Goal: Find specific page/section: Find specific page/section

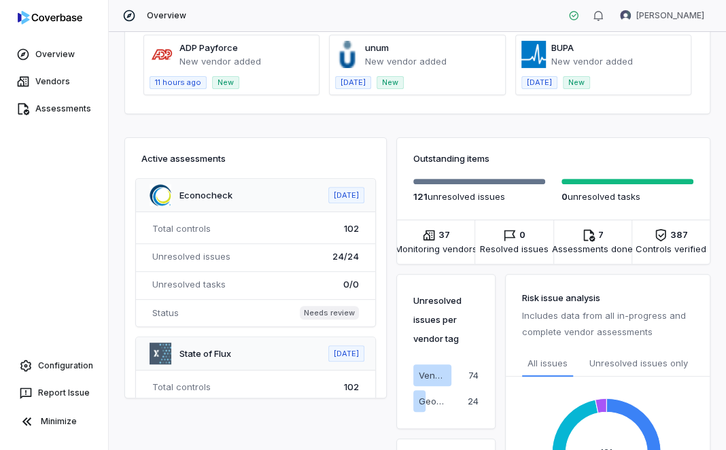
scroll to position [142, 0]
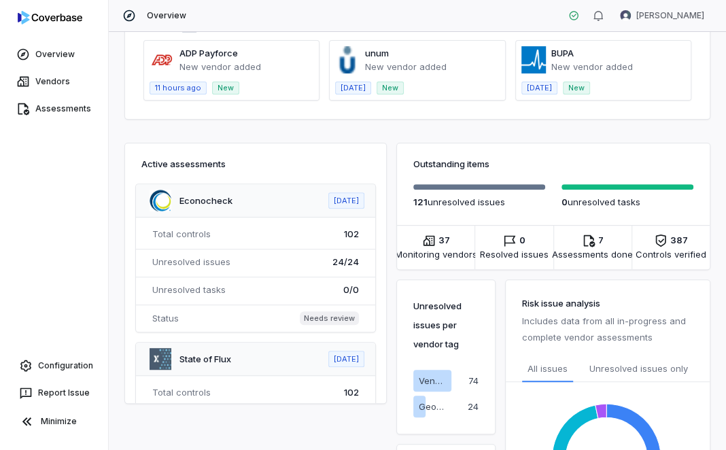
click at [430, 245] on icon at bounding box center [429, 241] width 14 height 14
click at [608, 367] on span "Unresolved issues only" at bounding box center [639, 369] width 99 height 14
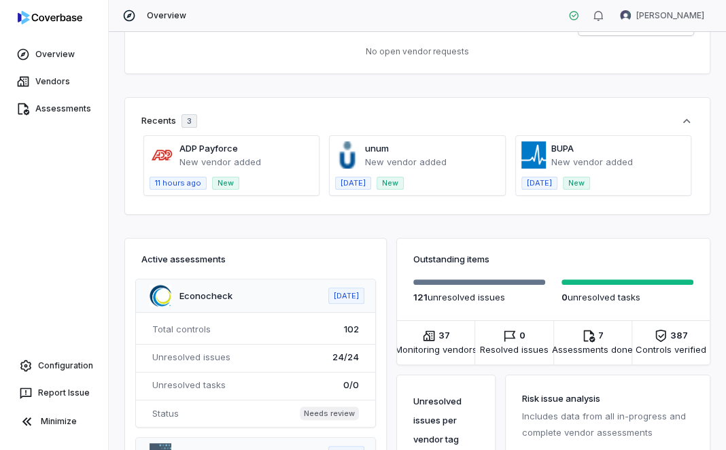
scroll to position [0, 0]
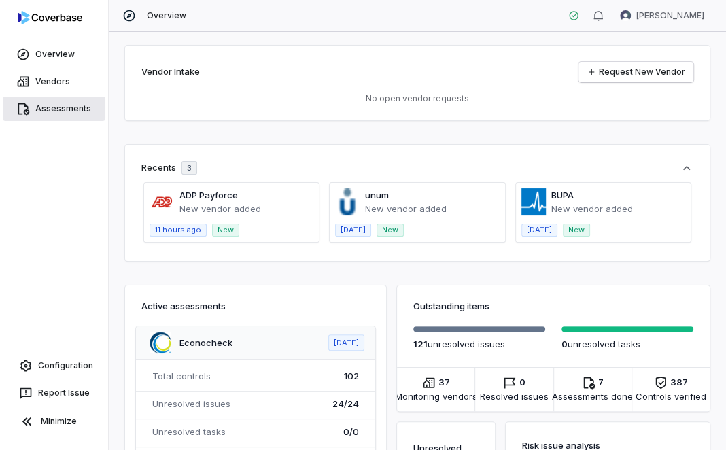
click at [59, 107] on link "Assessments" at bounding box center [54, 109] width 103 height 24
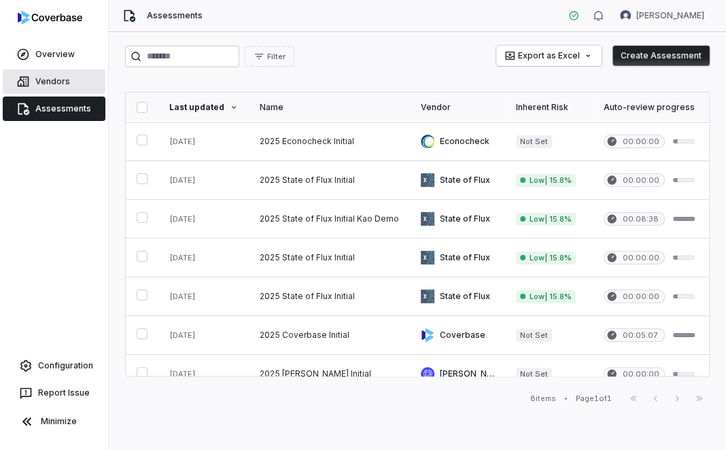
click at [63, 75] on link "Vendors" at bounding box center [54, 81] width 103 height 24
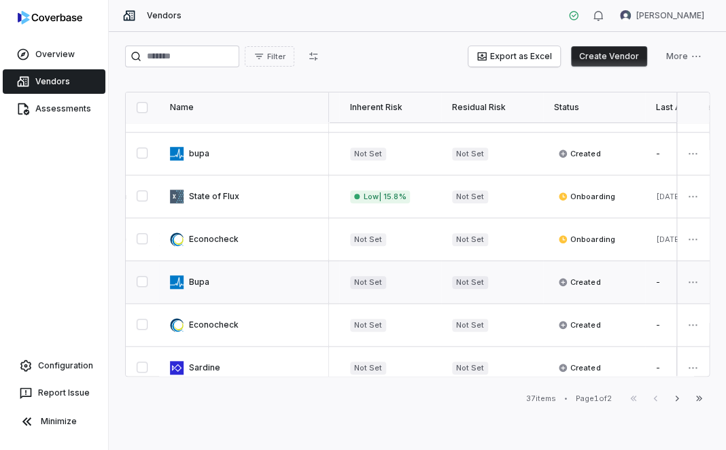
scroll to position [461, 0]
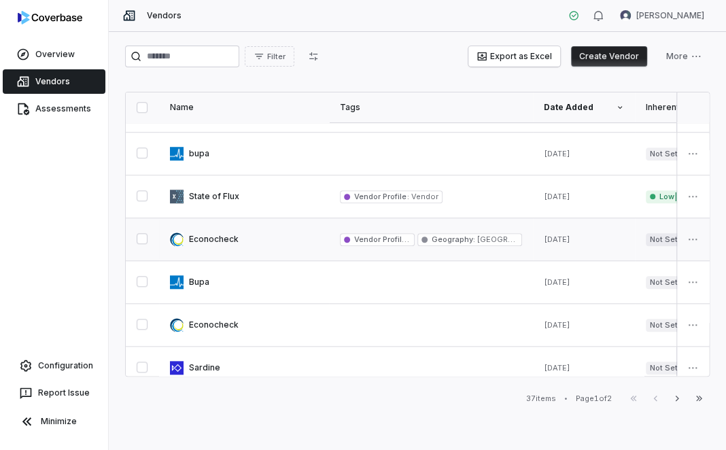
click at [215, 240] on link at bounding box center [244, 239] width 170 height 42
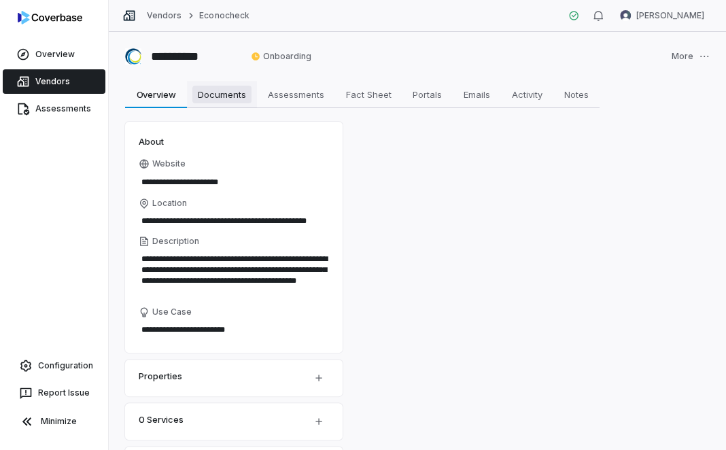
click at [221, 99] on span "Documents" at bounding box center [221, 95] width 59 height 18
type textarea "*"
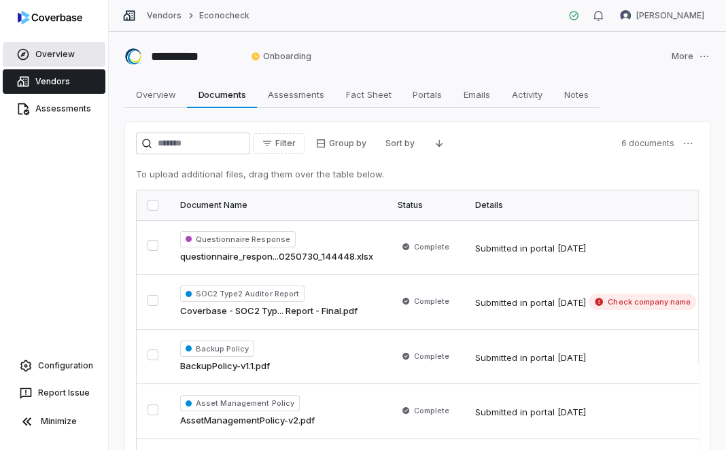
click at [61, 54] on link "Overview" at bounding box center [54, 54] width 103 height 24
